Goal: Communication & Community: Answer question/provide support

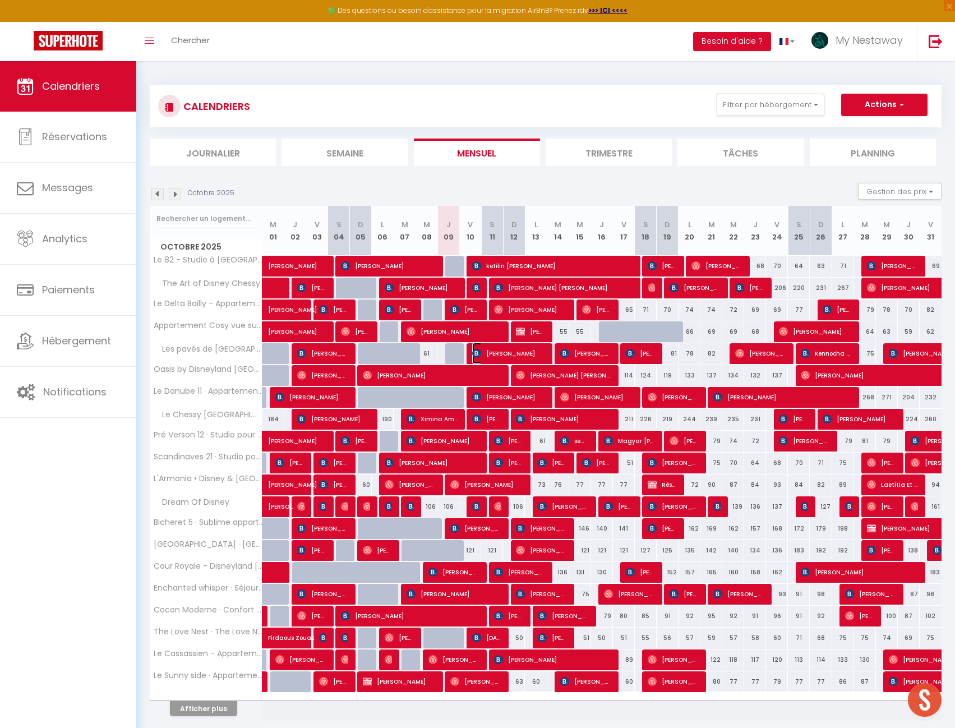
click at [491, 347] on span "[PERSON_NAME]" at bounding box center [508, 353] width 73 height 21
select select "OK"
select select "KO"
select select "0"
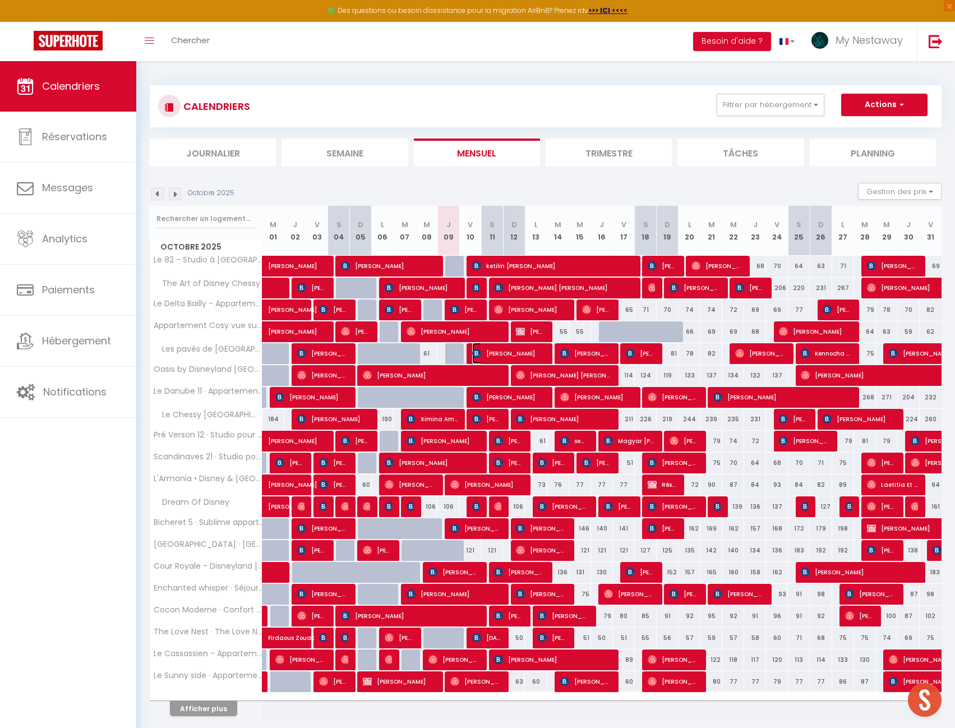
select select "1"
select select
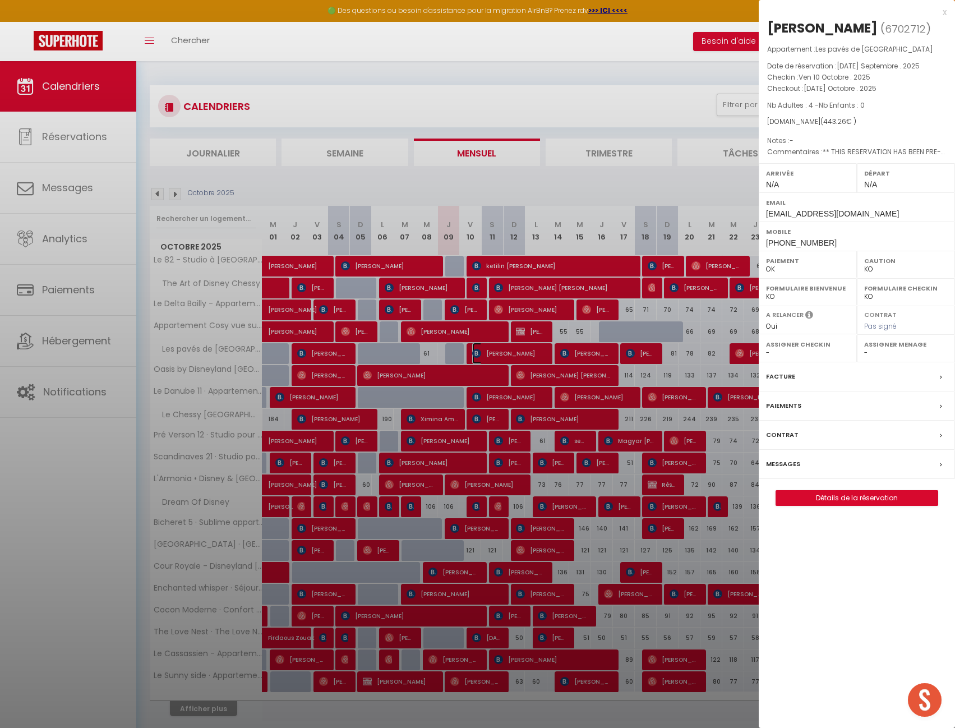
select select "42938"
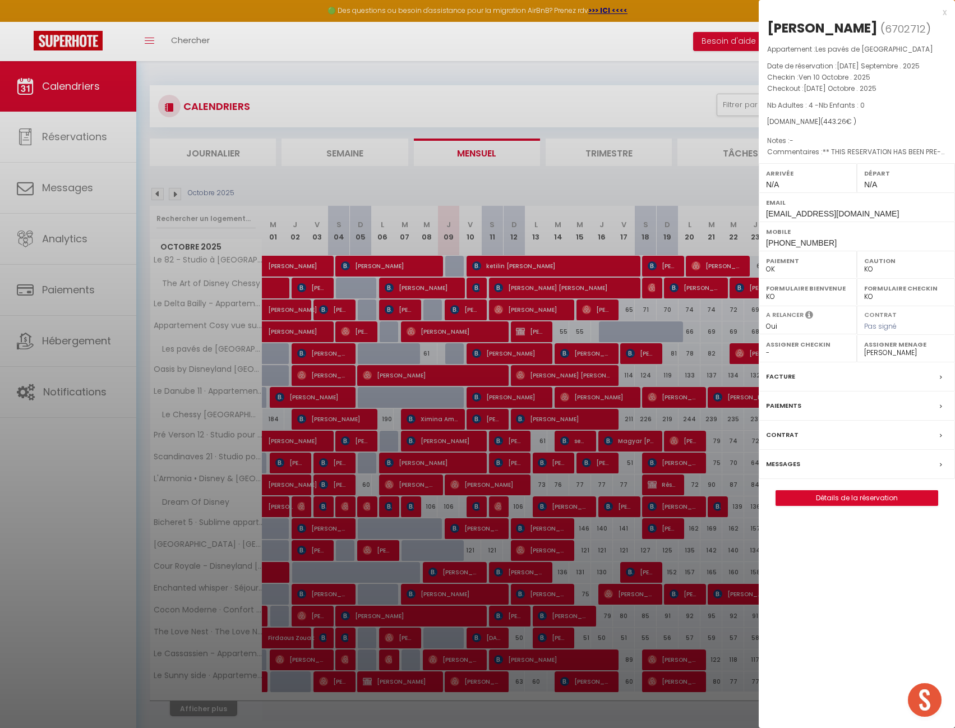
click at [808, 467] on div "Messages" at bounding box center [857, 464] width 196 height 29
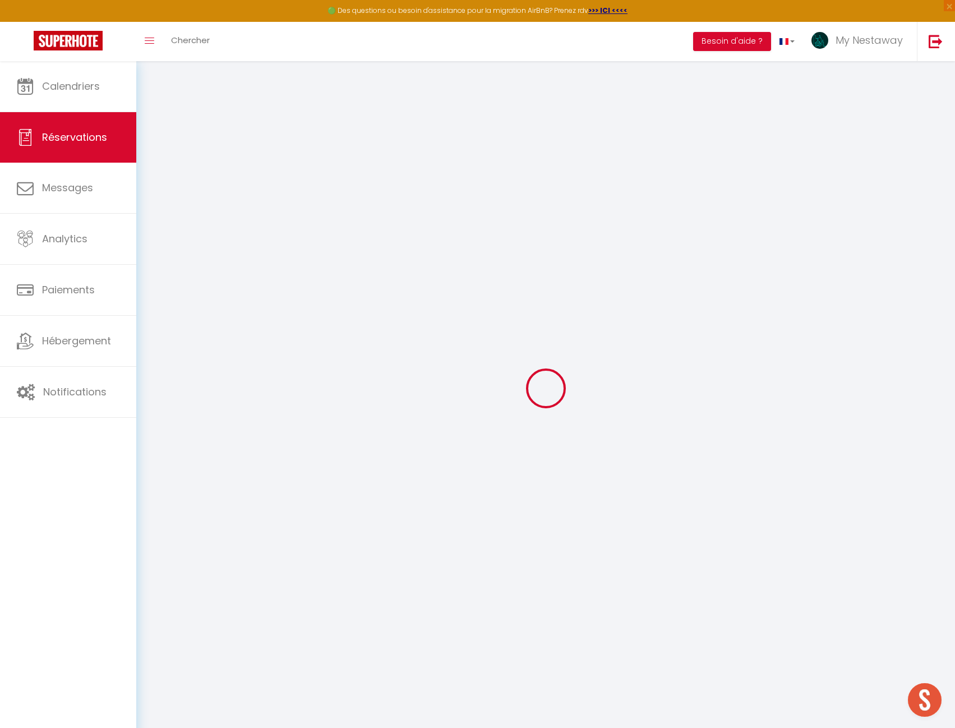
select select
checkbox input "false"
type textarea "** THIS RESERVATION HAS BEEN PRE-PAID ** Reservation has a cancellation grace p…"
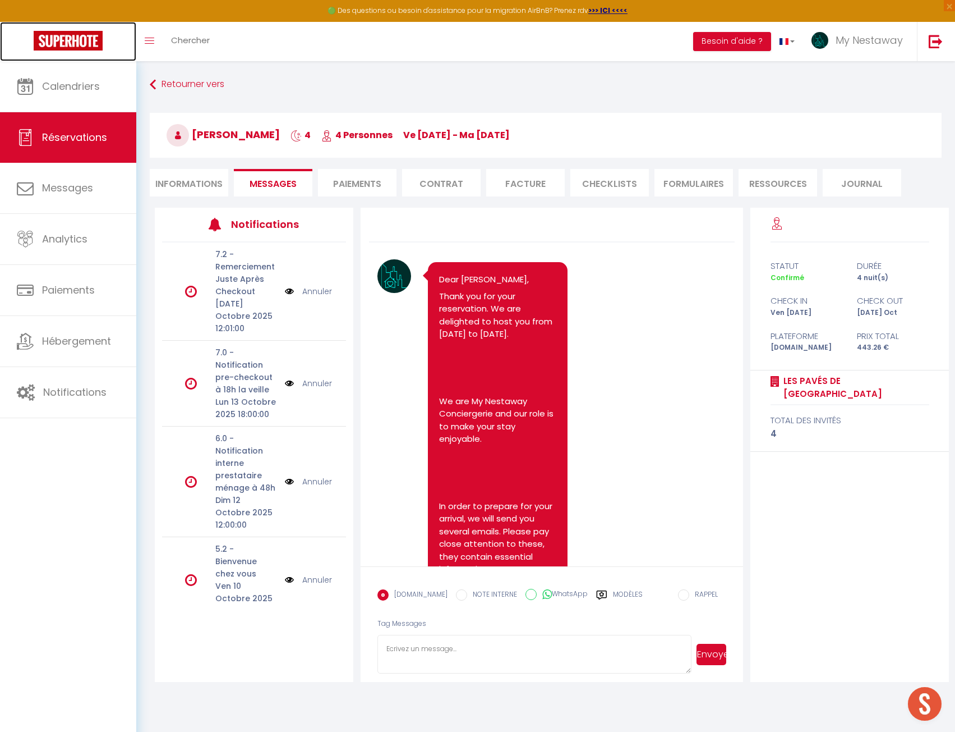
click at [84, 44] on img at bounding box center [68, 41] width 69 height 20
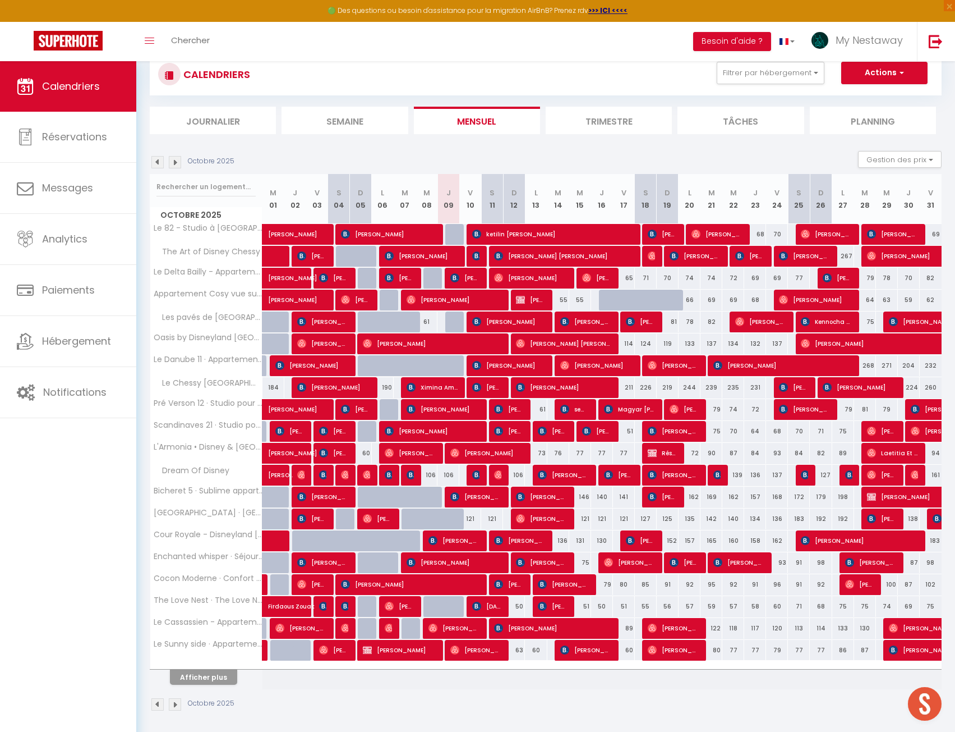
scroll to position [61, 0]
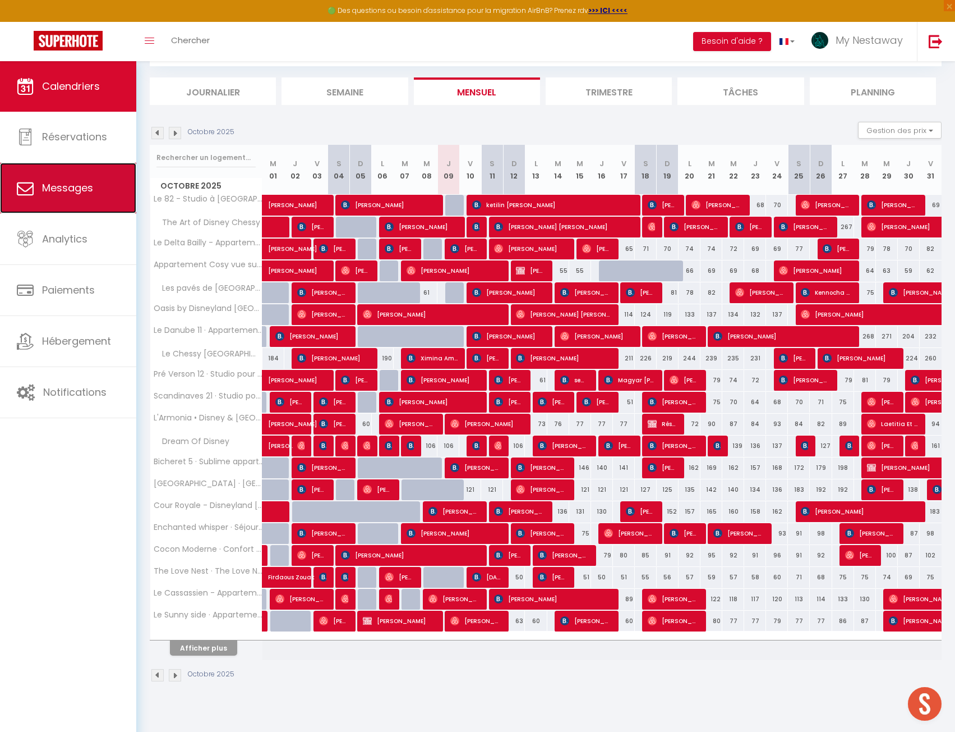
click at [91, 206] on link "Messages" at bounding box center [68, 188] width 136 height 50
select select "message"
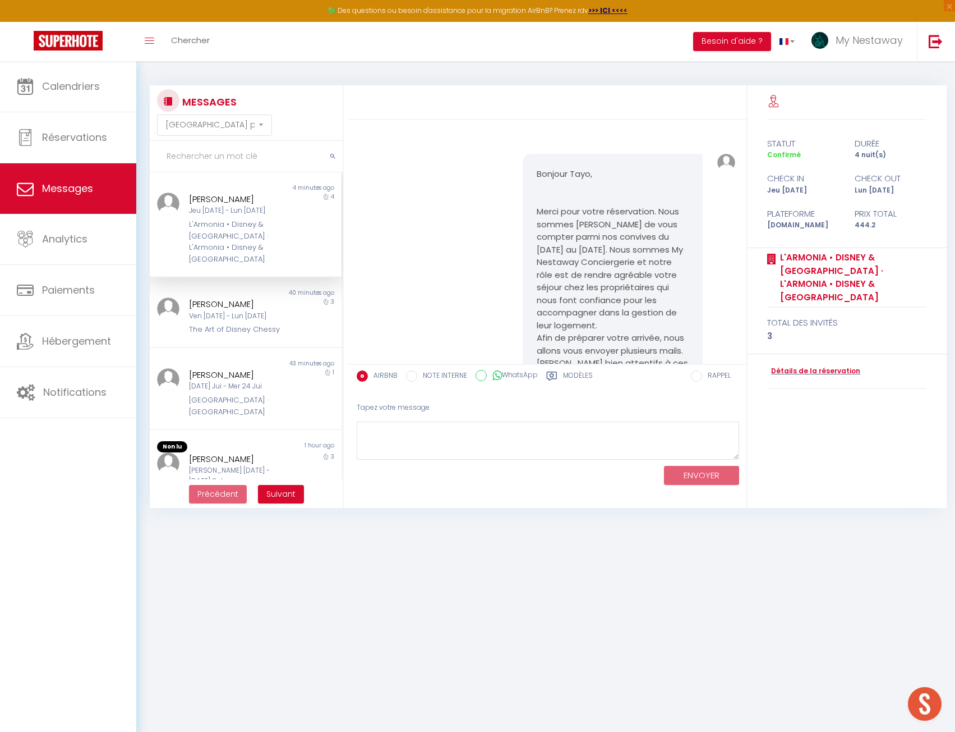
scroll to position [3637, 0]
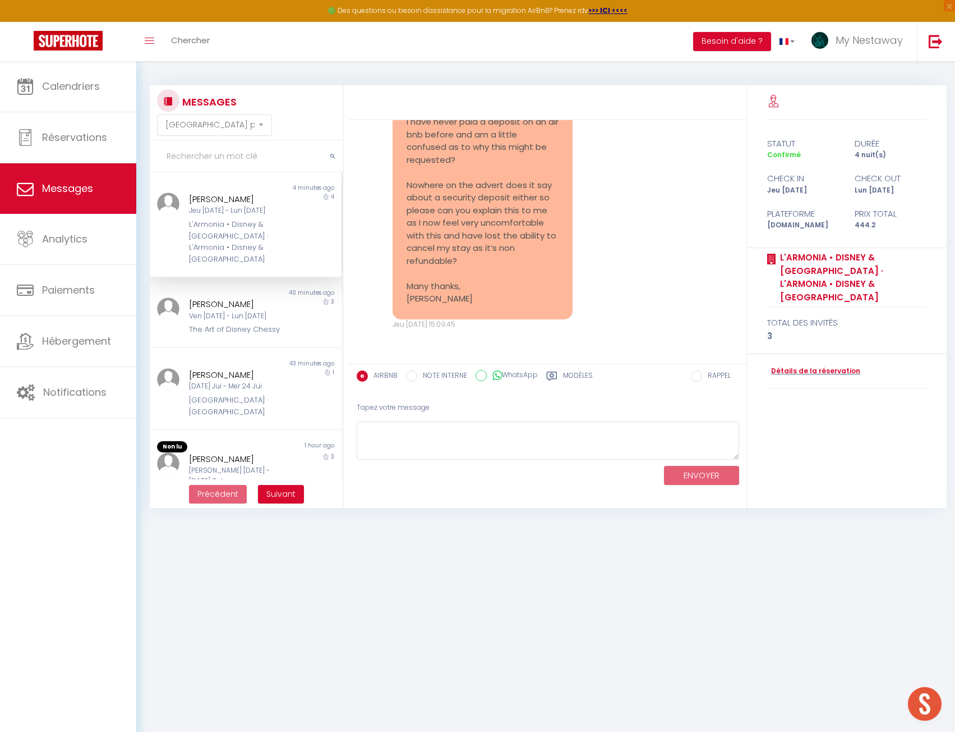
click at [286, 225] on div "[PERSON_NAME] Jeu [DATE] - Lun [DATE] L'Armonia • Disney & [GEOGRAPHIC_DATA] · …" at bounding box center [238, 228] width 112 height 72
click at [416, 444] on textarea at bounding box center [548, 440] width 383 height 39
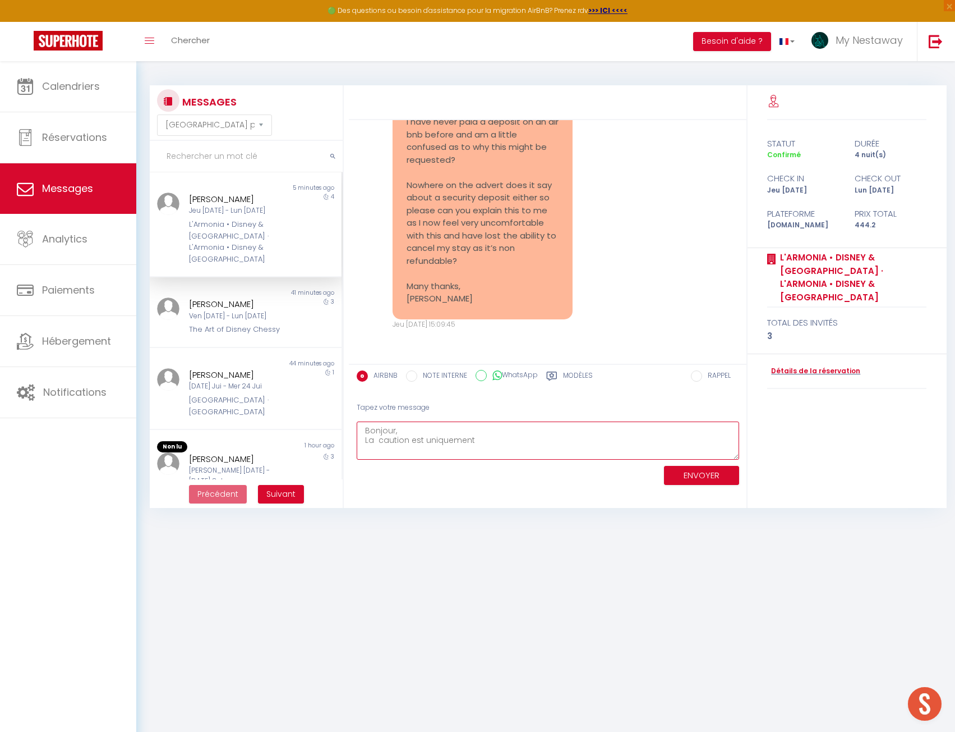
click at [378, 436] on textarea "Bonjour, La caution est uniquement" at bounding box center [548, 440] width 383 height 39
click at [554, 443] on textarea "Bonjour, La caution est uniquement" at bounding box center [548, 440] width 383 height 39
click at [540, 437] on textarea "Bonjour, La caution est uniquement pour les voyagerus qui passent" at bounding box center [548, 440] width 383 height 39
click at [654, 439] on textarea "Bonjour, La caution est uniquement pour les voyageurs qui passent" at bounding box center [548, 440] width 383 height 39
type textarea "Bonjour, La caution est uniquement pour les voyageurs qui passent par [DOMAIN_N…"
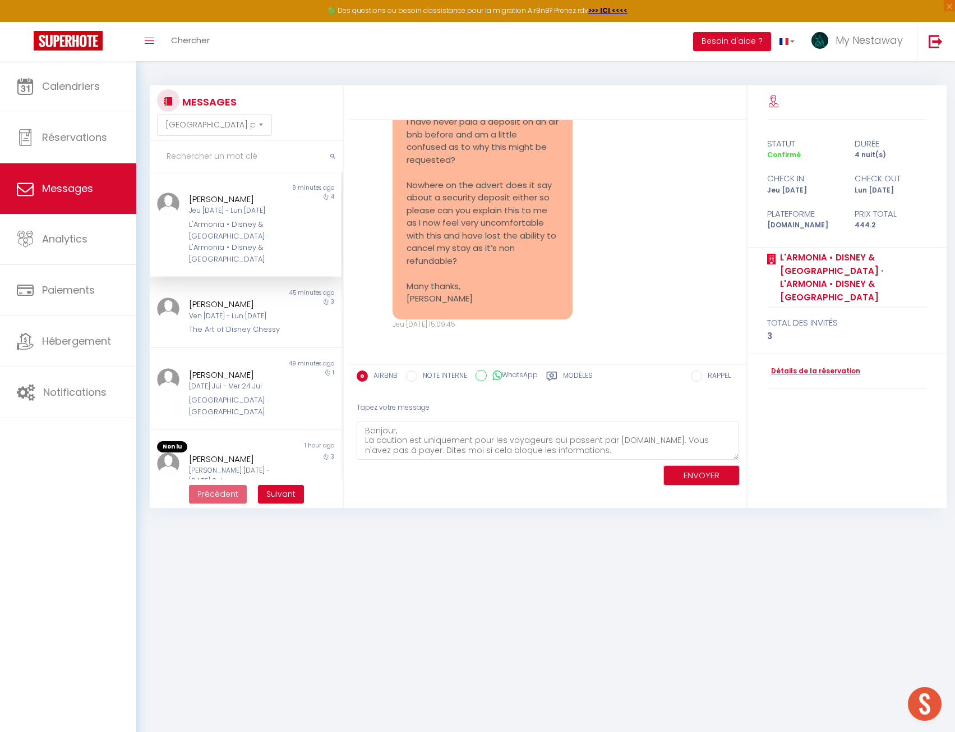
click at [674, 482] on button "ENVOYER" at bounding box center [701, 476] width 75 height 20
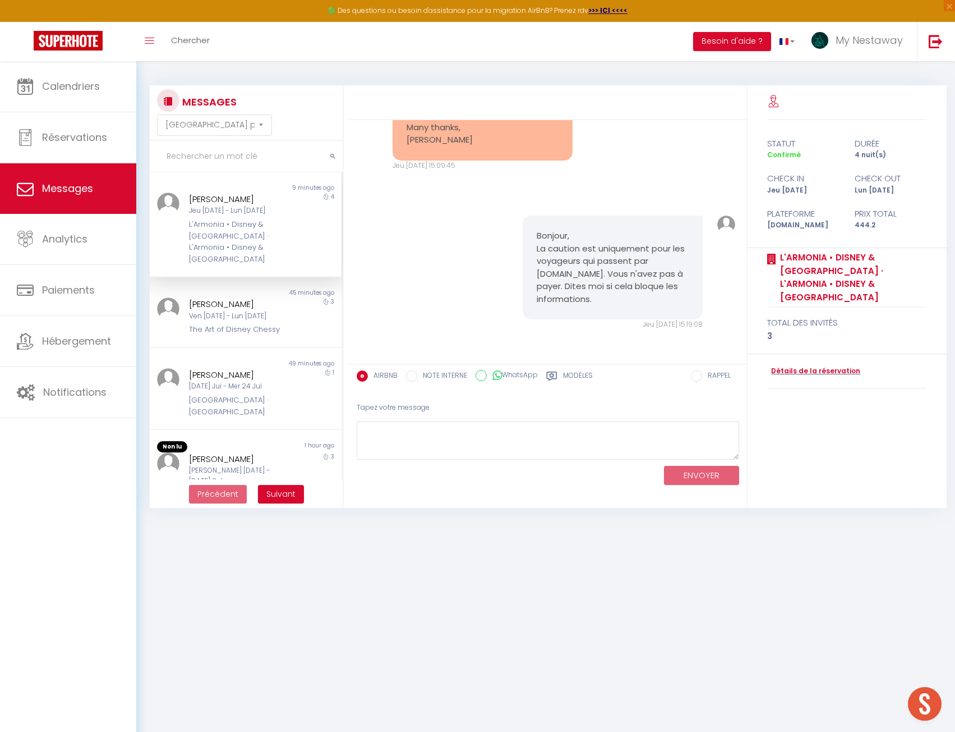
scroll to position [3797, 0]
click at [98, 30] on link at bounding box center [68, 41] width 136 height 39
